Goal: Navigation & Orientation: Go to known website

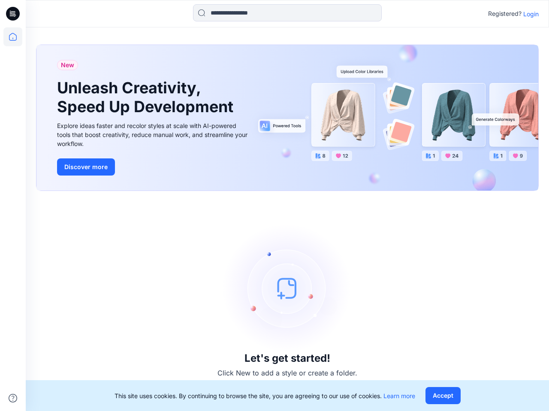
click at [274, 206] on div "Let's get started! Click New to add a style or create a folder." at bounding box center [287, 301] width 502 height 200
click at [13, 14] on icon at bounding box center [13, 14] width 3 height 0
click at [13, 37] on icon at bounding box center [12, 36] width 19 height 19
click at [13, 399] on icon at bounding box center [13, 398] width 9 height 9
click at [287, 13] on input at bounding box center [287, 12] width 189 height 17
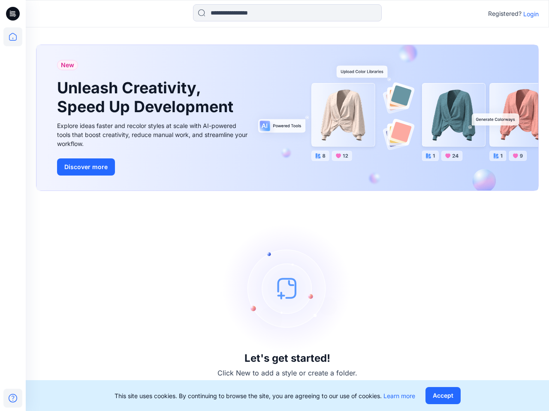
click at [531, 14] on p "Login" at bounding box center [530, 13] width 15 height 9
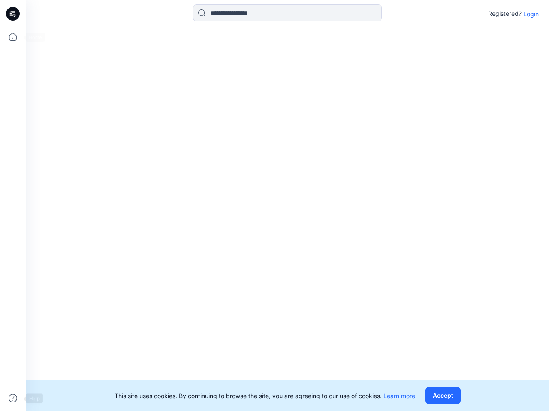
click at [442, 396] on button "Accept" at bounding box center [442, 395] width 35 height 17
